Goal: Transaction & Acquisition: Obtain resource

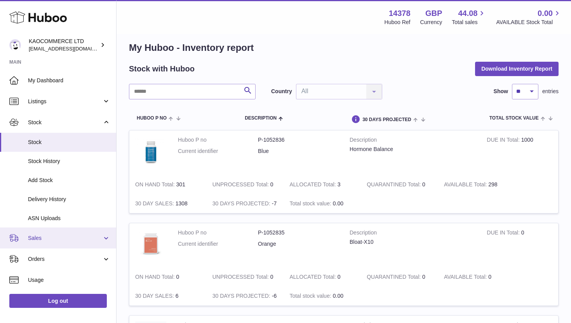
scroll to position [23, 0]
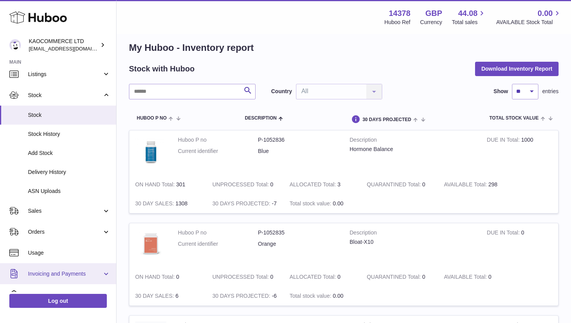
click at [56, 270] on link "Invoicing and Payments" at bounding box center [58, 274] width 116 height 21
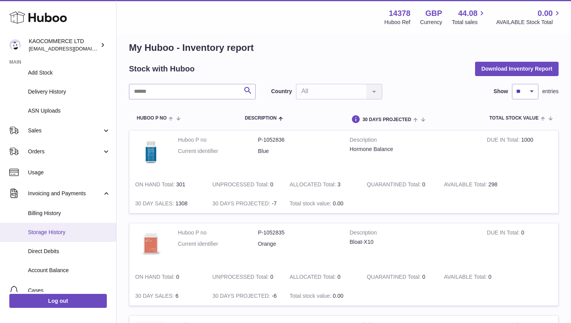
scroll to position [161, 0]
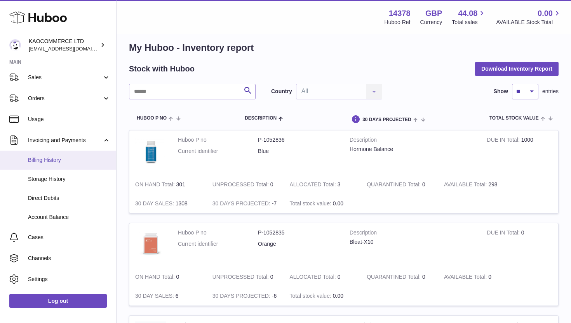
click at [53, 160] on span "Billing History" at bounding box center [69, 160] width 82 height 7
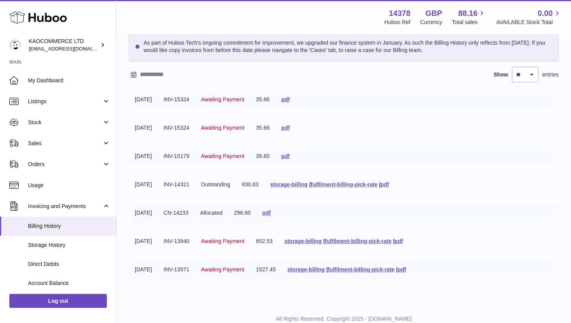
scroll to position [37, 0]
click at [308, 187] on link "storage-billing" at bounding box center [289, 185] width 37 height 6
click at [390, 186] on link "pdf" at bounding box center [385, 185] width 9 height 6
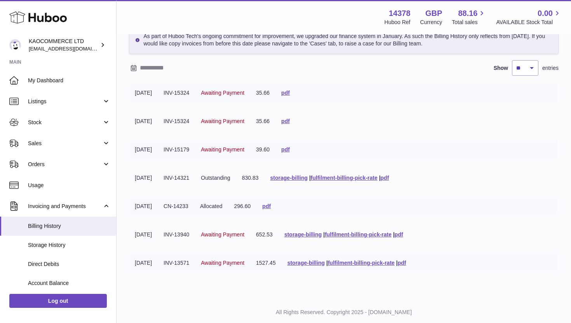
scroll to position [65, 0]
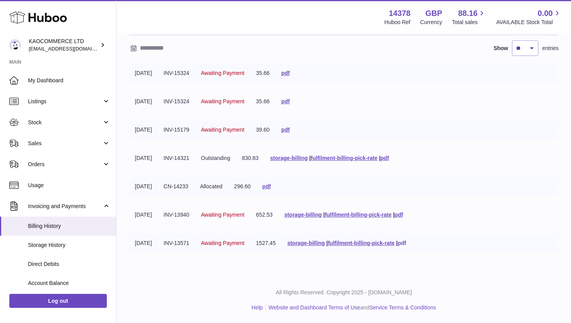
click at [407, 244] on link "pdf" at bounding box center [402, 243] width 9 height 6
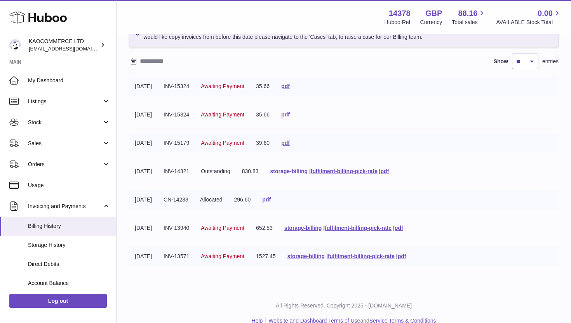
scroll to position [58, 0]
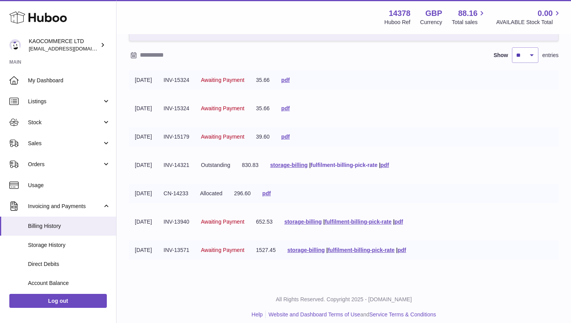
click at [341, 166] on link "fulfilment-billing-pick-rate" at bounding box center [344, 165] width 67 height 6
